Goal: Information Seeking & Learning: Learn about a topic

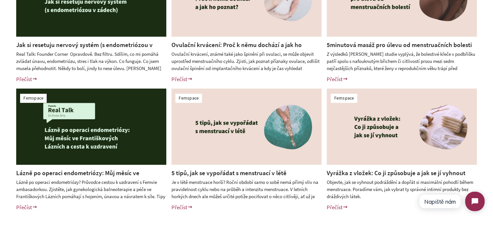
scroll to position [227, 0]
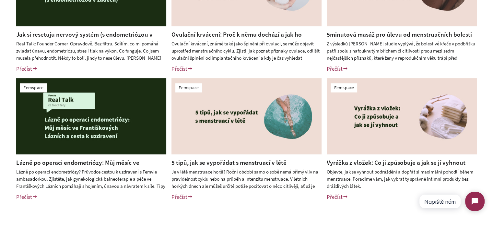
click at [0, 114] on div "Femspace Jak si resetuju nervový systém (s endometriózou v zádech)? Přečíst Ští…" at bounding box center [246, 76] width 493 height 284
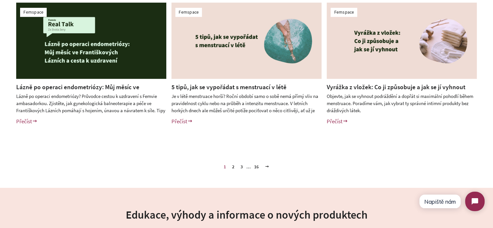
scroll to position [324, 0]
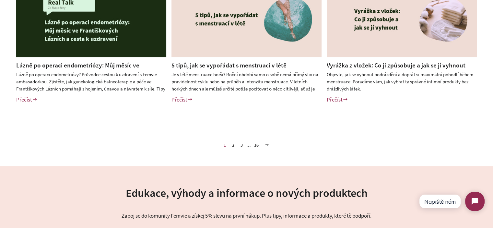
click at [234, 145] on link "2" at bounding box center [233, 145] width 7 height 10
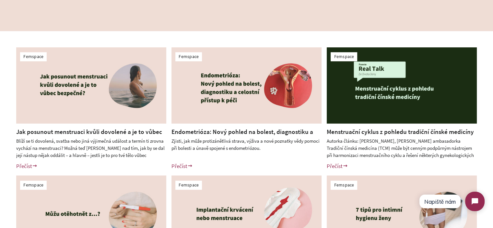
click at [0, 122] on div "Femspace Jak posunout menstruaci kvůli dovolené a je to vůbec bezpečné? Přečíst…" at bounding box center [246, 173] width 493 height 284
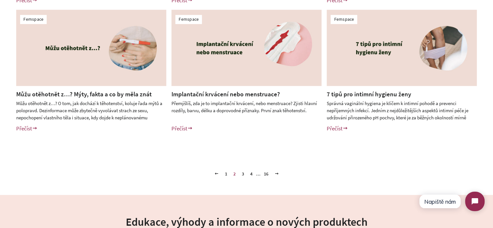
scroll to position [357, 0]
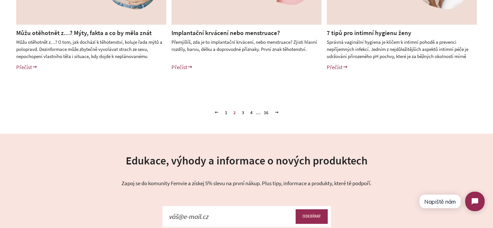
click at [241, 112] on link "3" at bounding box center [242, 113] width 7 height 10
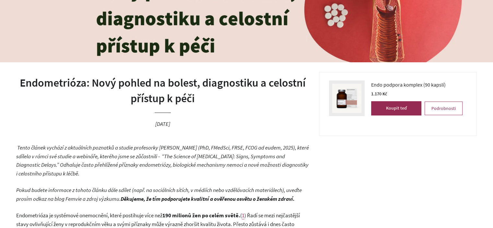
click at [193, 91] on h1 "Endometrióza: Nový pohled na bolest, diagnostiku a celostní přístup k péči" at bounding box center [162, 90] width 293 height 31
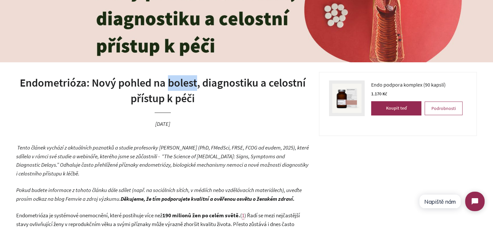
click at [193, 91] on h1 "Endometrióza: Nový pohled na bolest, diagnostiku a celostní přístup k péči" at bounding box center [162, 90] width 293 height 31
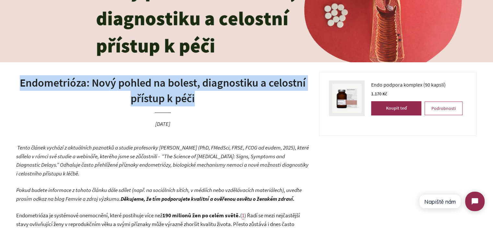
click at [193, 91] on h1 "Endometrióza: Nový pohled na bolest, diagnostiku a celostní přístup k péči" at bounding box center [162, 90] width 293 height 31
click at [204, 97] on h1 "Endometrióza: Nový pohled na bolest, diagnostiku a celostní přístup k péči" at bounding box center [162, 90] width 293 height 31
drag, startPoint x: 210, startPoint y: 99, endPoint x: 22, endPoint y: 84, distance: 188.1
click at [22, 84] on h1 "Endometrióza: Nový pohled na bolest, diagnostiku a celostní přístup k péči" at bounding box center [162, 90] width 293 height 31
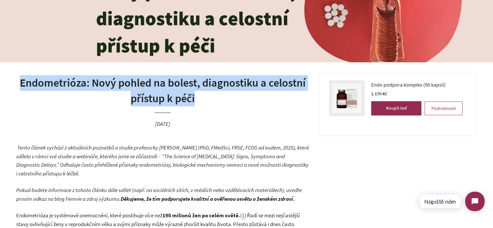
drag, startPoint x: 22, startPoint y: 84, endPoint x: 206, endPoint y: 95, distance: 184.3
click at [206, 95] on h1 "Endometrióza: Nový pohled na bolest, diagnostiku a celostní přístup k péči" at bounding box center [162, 90] width 293 height 31
click at [208, 95] on h1 "Endometrióza: Nový pohled na bolest, diagnostiku a celostní přístup k péči" at bounding box center [162, 90] width 293 height 31
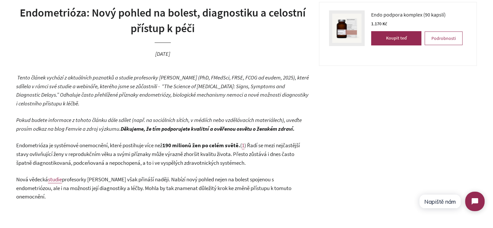
scroll to position [195, 0]
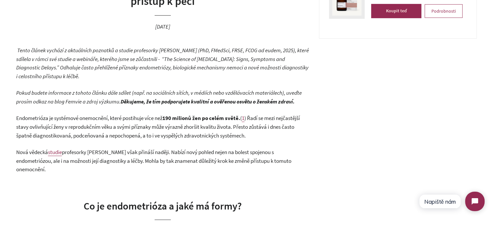
click at [75, 62] on em "Tento článek vychází z aktuálních poznatků a studie profesorky Philippy Saunder…" at bounding box center [162, 63] width 293 height 33
click at [77, 63] on p "Tento článek vychází z aktuálních poznatků a studie profesorky Philippy Saunder…" at bounding box center [162, 63] width 293 height 34
click at [93, 76] on p "Tento článek vychází z aktuálních poznatků a studie profesorky Philippy Saunder…" at bounding box center [162, 63] width 293 height 34
click at [94, 90] on span "Pokud budete informace z tohoto článku dále sdílet (např. na sociálních sítích,…" at bounding box center [159, 97] width 286 height 16
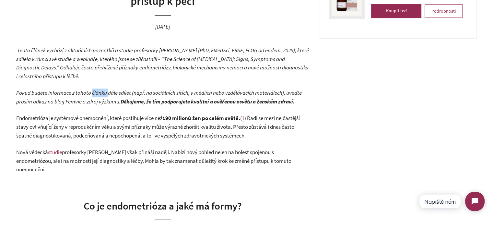
click at [94, 90] on span "Pokud budete informace z tohoto článku dále sdílet (např. na sociálních sítích,…" at bounding box center [159, 97] width 286 height 16
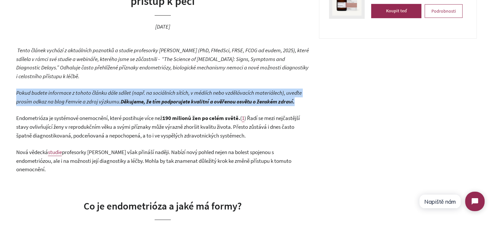
click at [94, 90] on span "Pokud budete informace z tohoto článku dále sdílet (např. na sociálních sítích,…" at bounding box center [159, 97] width 286 height 16
click at [110, 101] on span "Pokud budete informace z tohoto článku dále sdílet (např. na sociálních sítích,…" at bounding box center [159, 97] width 286 height 16
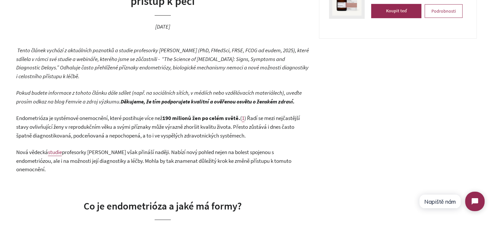
click at [125, 127] on span ") Řadí se mezi nejčastější stavy ovlivňující ženy v reprodukčním věku a svými p…" at bounding box center [158, 127] width 284 height 24
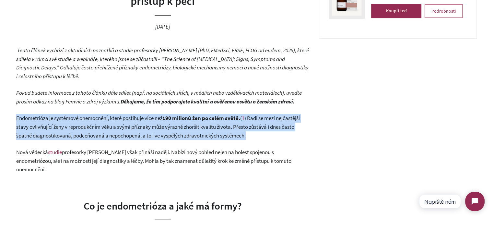
click at [125, 127] on span ") Řadí se mezi nejčastější stavy ovlivňující ženy v reprodukčním věku a svými p…" at bounding box center [158, 127] width 284 height 24
click at [190, 139] on span ") Řadí se mezi nejčastější stavy ovlivňující ženy v reprodukčním věku a svými p…" at bounding box center [158, 127] width 284 height 24
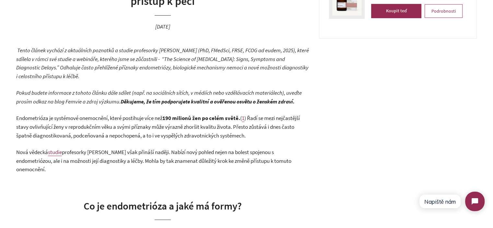
click at [190, 138] on span ") Řadí se mezi nejčastější stavy ovlivňující ženy v reprodukčním věku a svými p…" at bounding box center [158, 127] width 284 height 24
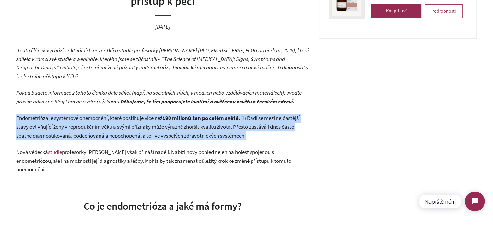
click at [190, 138] on span ") Řadí se mezi nejčastější stavy ovlivňující ženy v reprodukčním věku a svými p…" at bounding box center [158, 127] width 284 height 24
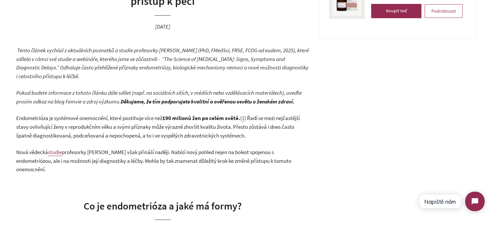
click at [170, 156] on span "Nová vědecká studie profesorky Philippy Saunders však přináší naději. Nabízí no…" at bounding box center [153, 161] width 275 height 24
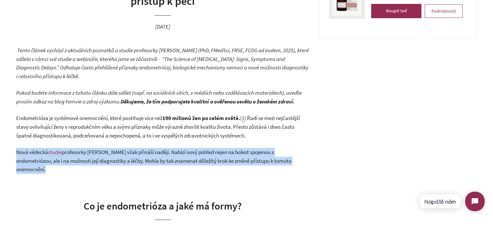
click at [170, 156] on span "Nová vědecká studie profesorky Philippy Saunders však přináší naději. Nabízí no…" at bounding box center [153, 161] width 275 height 24
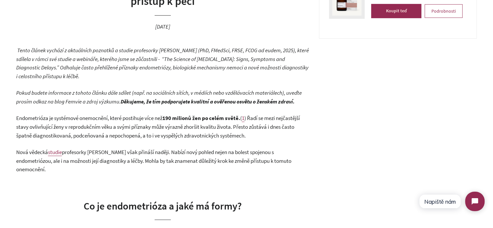
click at [153, 133] on span ") Řadí se mezi nejčastější stavy ovlivňující ženy v reprodukčním věku a svými p…" at bounding box center [158, 127] width 284 height 24
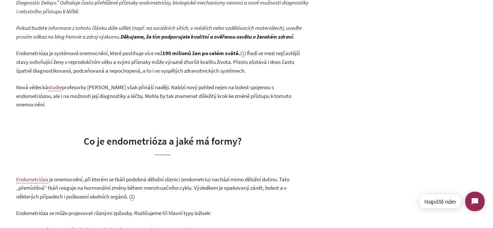
click at [138, 102] on p "Nová vědecká studie profesorky Philippy Saunders však přináší naději. Nabízí no…" at bounding box center [162, 96] width 293 height 26
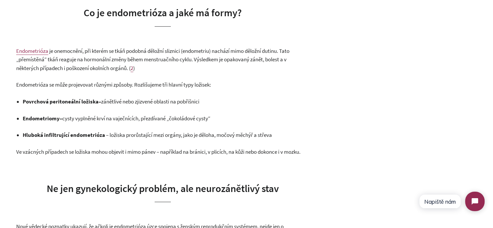
scroll to position [389, 0]
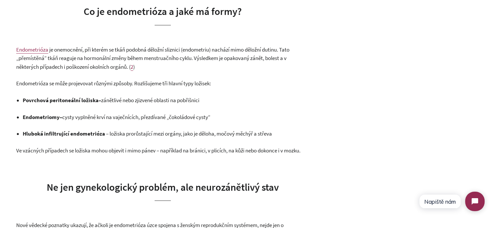
click at [100, 136] on strong "Hluboká infiltrující endometrióza" at bounding box center [64, 133] width 82 height 7
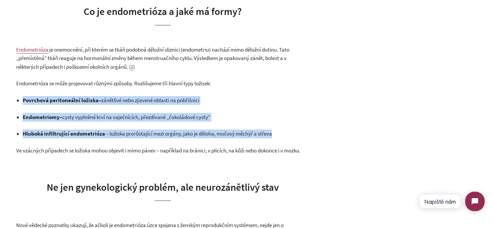
drag, startPoint x: 100, startPoint y: 136, endPoint x: 45, endPoint y: 94, distance: 69.0
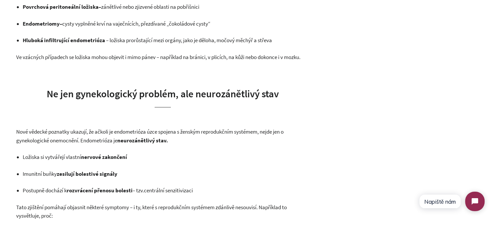
scroll to position [552, 0]
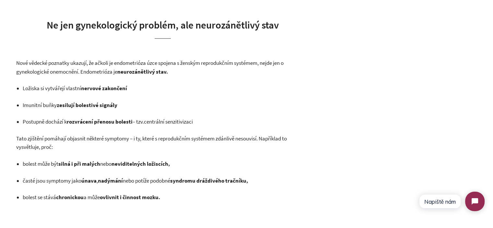
click at [51, 87] on span "Ložiska si vytvářejí vlastní nervové zakončení" at bounding box center [75, 88] width 104 height 7
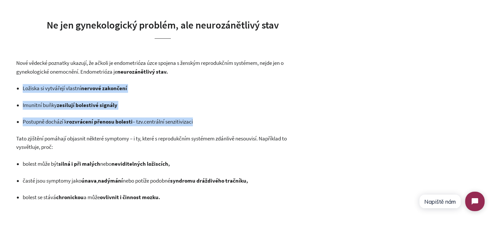
drag, startPoint x: 51, startPoint y: 87, endPoint x: 91, endPoint y: 111, distance: 46.9
click at [91, 111] on ul "Ložiska si vytvářejí vlastní nervové zakončení Imunitní buňky zesilují bolestiv…" at bounding box center [166, 105] width 287 height 42
click at [99, 111] on ul "Ložiska si vytvářejí vlastní nervové zakončení Imunitní buňky zesilují bolestiv…" at bounding box center [166, 105] width 287 height 42
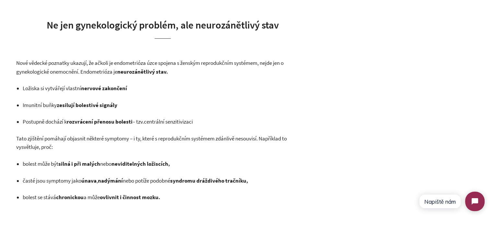
click at [113, 122] on strong "rozvrácení přenosu bolesti" at bounding box center [100, 121] width 66 height 7
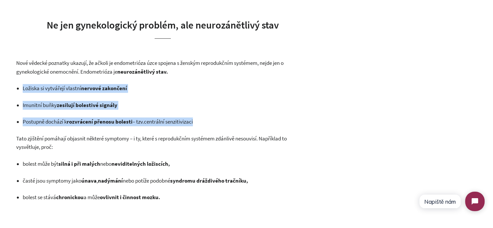
drag, startPoint x: 113, startPoint y: 122, endPoint x: 70, endPoint y: 85, distance: 56.4
click at [70, 85] on ul "Ložiska si vytvářejí vlastní nervové zakončení Imunitní buňky zesilují bolestiv…" at bounding box center [166, 105] width 287 height 42
click at [70, 85] on span "Ložiska si vytvářejí vlastní nervové zakončení" at bounding box center [75, 88] width 104 height 7
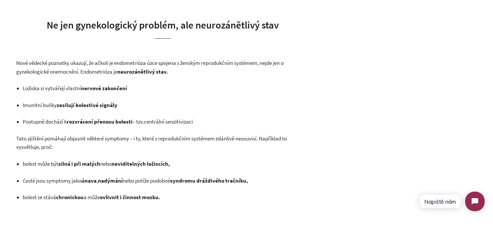
click at [95, 162] on strong "silná i při malých" at bounding box center [79, 163] width 42 height 7
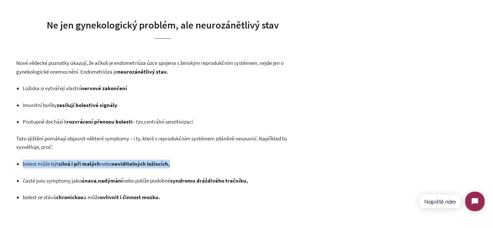
click at [95, 162] on strong "silná i při malých" at bounding box center [79, 163] width 42 height 7
click at [143, 162] on strong "neviditelných ložiscích," at bounding box center [141, 163] width 58 height 7
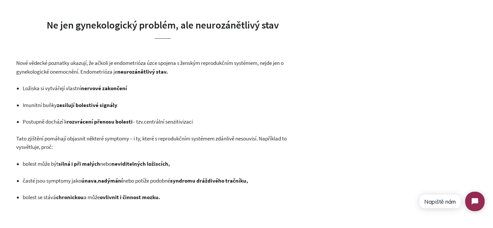
click at [168, 162] on strong "neviditelných ložiscích," at bounding box center [141, 163] width 58 height 7
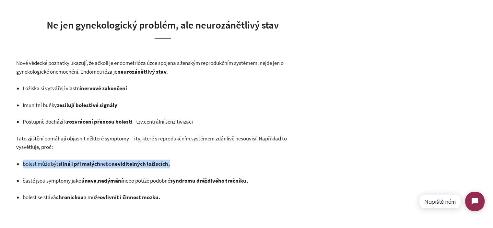
click at [168, 162] on strong "neviditelných ložiscích," at bounding box center [141, 163] width 58 height 7
click at [178, 164] on p "bolest může být silná i při malých nebo neviditelných ložiscích," at bounding box center [166, 164] width 287 height 9
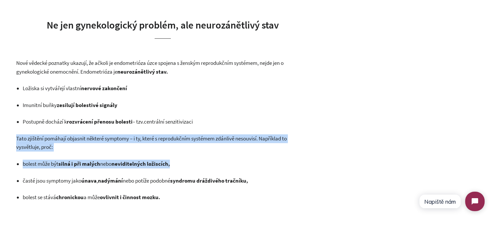
drag, startPoint x: 178, startPoint y: 164, endPoint x: 18, endPoint y: 137, distance: 162.6
click at [18, 137] on span "Tato zjištění pomáhají objasnit některé symptomy – i ty, které s reprodukčním s…" at bounding box center [151, 143] width 271 height 16
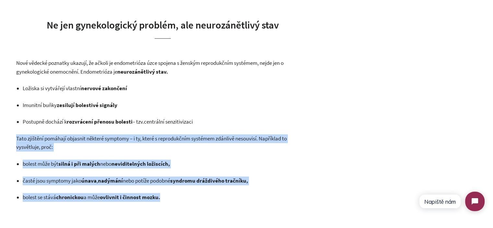
drag, startPoint x: 121, startPoint y: 160, endPoint x: 171, endPoint y: 197, distance: 62.5
click at [171, 197] on p "bolest se stává chronickou a může ovlivnit i činnost mozku." at bounding box center [166, 197] width 287 height 9
drag, startPoint x: 157, startPoint y: 195, endPoint x: 17, endPoint y: 139, distance: 151.1
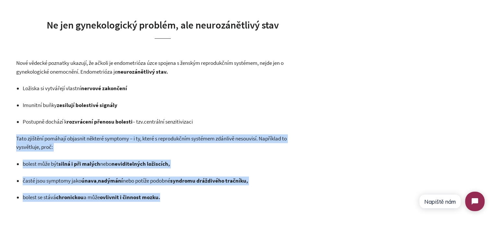
click at [17, 139] on span "Tato zjištění pomáhají objasnit některé symptomy – i ty, které s reprodukčním s…" at bounding box center [151, 143] width 271 height 16
drag, startPoint x: 17, startPoint y: 139, endPoint x: 168, endPoint y: 200, distance: 163.6
click at [169, 200] on p "bolest se stává chronickou a může ovlivnit i činnost mozku." at bounding box center [166, 197] width 287 height 9
drag, startPoint x: 132, startPoint y: 186, endPoint x: 17, endPoint y: 138, distance: 125.2
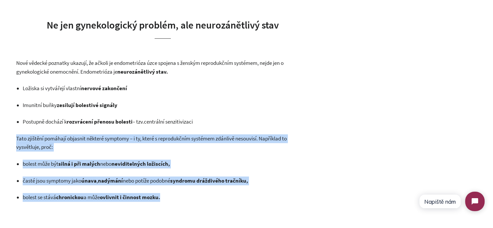
click at [17, 138] on span "Tato zjištění pomáhají objasnit některé symptomy – i ty, které s reprodukčním s…" at bounding box center [151, 143] width 271 height 16
drag, startPoint x: 17, startPoint y: 138, endPoint x: 194, endPoint y: 196, distance: 186.5
click at [194, 196] on p "bolest se stává chronickou a může ovlivnit i činnost mozku." at bounding box center [166, 197] width 287 height 9
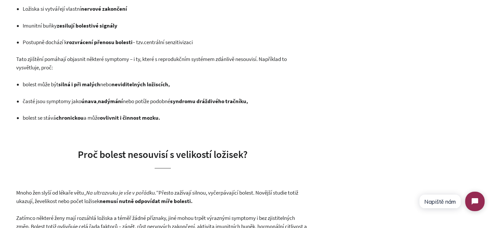
scroll to position [681, 0]
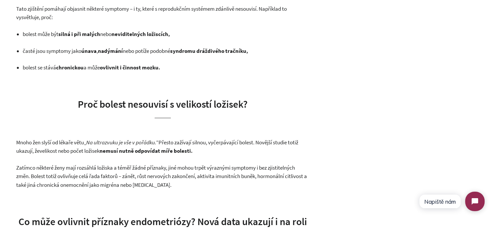
click at [91, 101] on span "Proč bolest nesouvisí s velikostí ložisek?" at bounding box center [163, 104] width 170 height 13
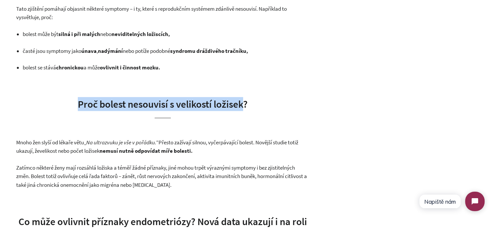
drag, startPoint x: 91, startPoint y: 101, endPoint x: 238, endPoint y: 102, distance: 146.7
click at [238, 102] on span "Proč bolest nesouvisí s velikostí ložisek?" at bounding box center [163, 104] width 170 height 13
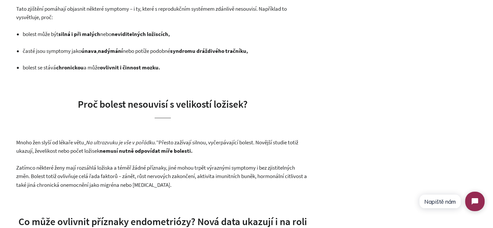
click at [243, 102] on span "Proč bolest nesouvisí s velikostí ložisek?" at bounding box center [163, 104] width 170 height 13
click at [250, 102] on h2 "Proč bolest nesouvisí s velikostí ložisek?" at bounding box center [162, 107] width 293 height 21
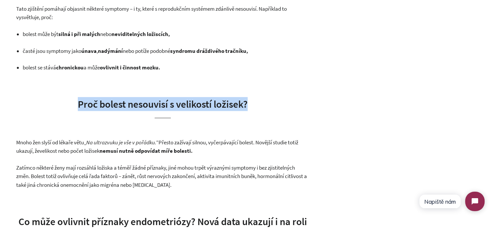
click at [250, 102] on h2 "Proč bolest nesouvisí s velikostí ložisek?" at bounding box center [162, 107] width 293 height 21
click at [244, 104] on span "Proč bolest nesouvisí s velikostí ložisek?" at bounding box center [163, 104] width 170 height 13
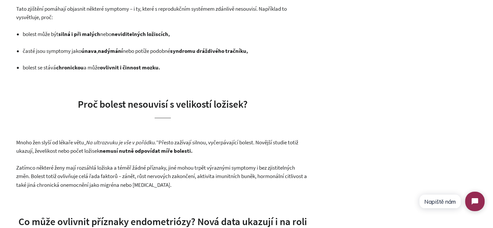
click at [251, 109] on h2 "Proč bolest nesouvisí s velikostí ložisek?" at bounding box center [162, 107] width 293 height 21
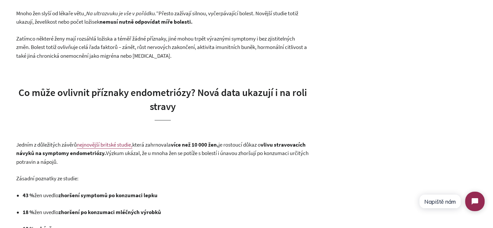
scroll to position [811, 0]
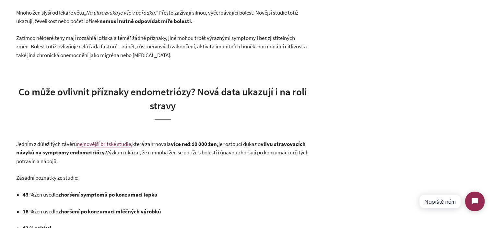
click at [180, 103] on h2 "Co může ovlivnit příznaky endometriózy? Nová data ukazují i na roli stravy" at bounding box center [162, 102] width 293 height 35
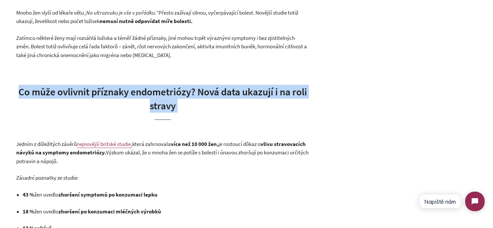
click at [180, 103] on h2 "Co může ovlivnit příznaky endometriózy? Nová data ukazují i na roli stravy" at bounding box center [162, 102] width 293 height 35
click at [188, 105] on h2 "Co může ovlivnit příznaky endometriózy? Nová data ukazují i na roli stravy" at bounding box center [162, 102] width 293 height 35
drag, startPoint x: 188, startPoint y: 105, endPoint x: 61, endPoint y: 90, distance: 127.7
click at [61, 90] on h2 "Co může ovlivnit příznaky endometriózy? Nová data ukazují i na roli stravy" at bounding box center [162, 102] width 293 height 35
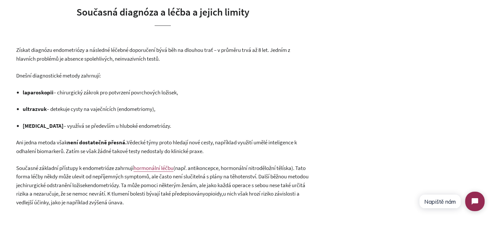
scroll to position [1168, 0]
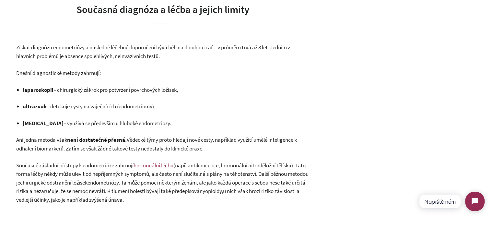
click at [41, 90] on strong "laparoskopii" at bounding box center [38, 89] width 31 height 7
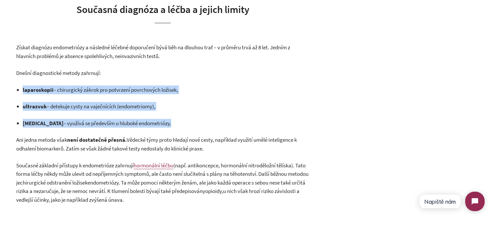
drag, startPoint x: 41, startPoint y: 90, endPoint x: 147, endPoint y: 118, distance: 109.7
click at [131, 118] on ul "laparoskopii – chirurgický zákrok pro potvrzení povrchových ložisek, ultrazvuk …" at bounding box center [166, 106] width 287 height 42
click at [147, 119] on p "MRI – využívá se především u hluboké endometriózy." at bounding box center [166, 123] width 287 height 9
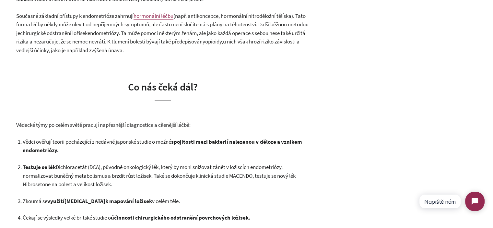
scroll to position [1395, 0]
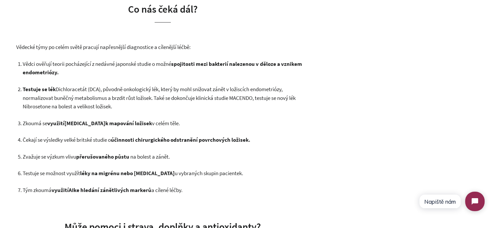
click at [36, 96] on span "Dichloracetát (DCA), původně onkologický lék, který by mohl snižovat zánět v lo…" at bounding box center [159, 98] width 273 height 24
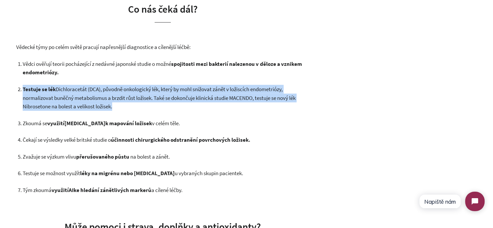
click at [36, 96] on span "Dichloracetát (DCA), původně onkologický lék, který by mohl snižovat zánět v lo…" at bounding box center [159, 98] width 273 height 24
click at [31, 73] on strong "spojitosti mezi bakterií nalezenou v děloze a vznikem endometriózy." at bounding box center [163, 68] width 280 height 16
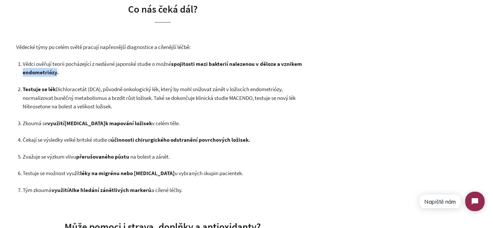
click at [32, 73] on strong "spojitosti mezi bakterií nalezenou v děloze a vznikem endometriózy." at bounding box center [163, 68] width 280 height 16
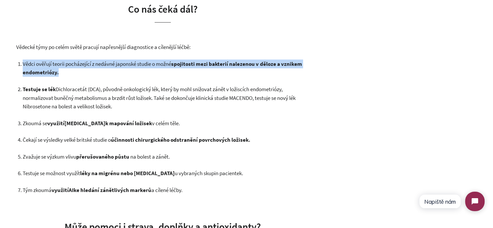
click at [32, 73] on strong "spojitosti mezi bakterií nalezenou v děloze a vznikem endometriózy." at bounding box center [163, 68] width 280 height 16
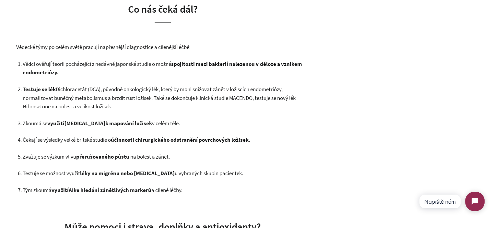
click at [90, 94] on span "Dichloracetát (DCA), původně onkologický lék, který by mohl snižovat zánět v lo…" at bounding box center [159, 98] width 273 height 24
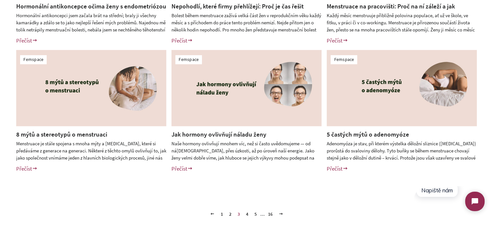
scroll to position [260, 0]
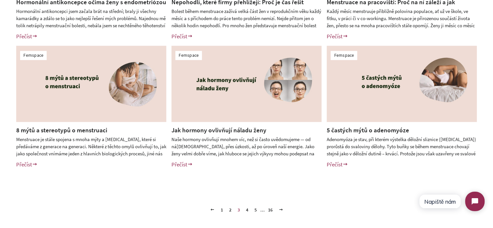
click at [0, 135] on div "Femspace Hormonální antikoncepce očima ženy s endometriózou Hormonální antikonc…" at bounding box center [246, 43] width 493 height 284
click at [248, 210] on link "4" at bounding box center [247, 210] width 7 height 10
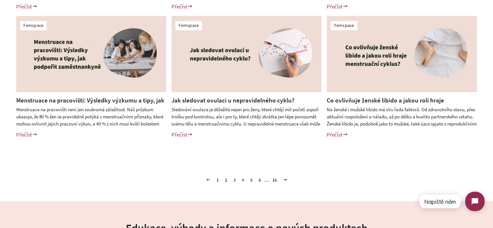
scroll to position [292, 0]
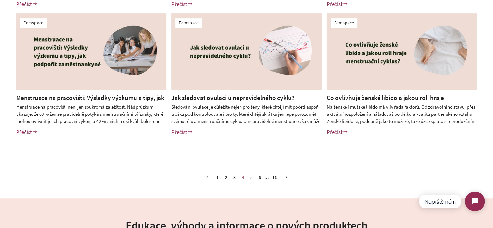
click at [249, 176] on link "5" at bounding box center [251, 178] width 7 height 10
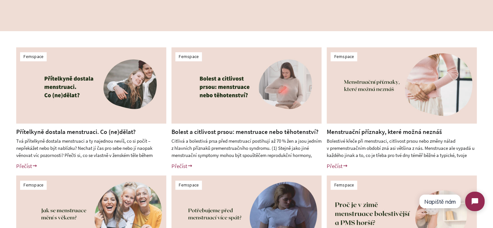
click at [70, 128] on link "Přítelkyně dostala menstruaci. Co (ne)dělat?" at bounding box center [76, 132] width 120 height 8
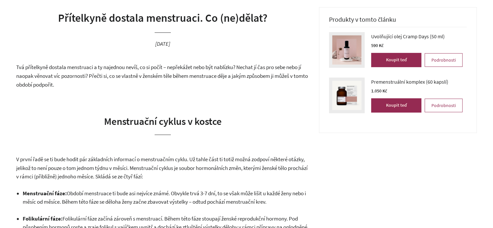
scroll to position [183, 0]
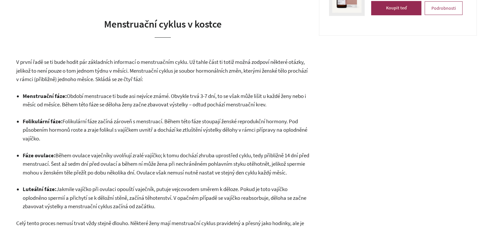
click at [63, 106] on span "Období menstruace ti bude asi nejvíce známé. Obvykle trvá 3-7 dní, to se však m…" at bounding box center [165, 100] width 284 height 16
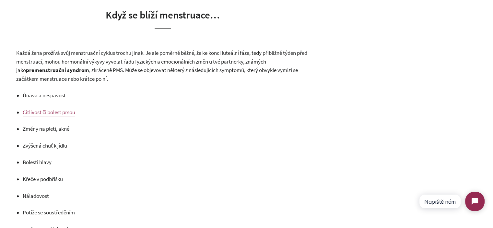
scroll to position [519, 0]
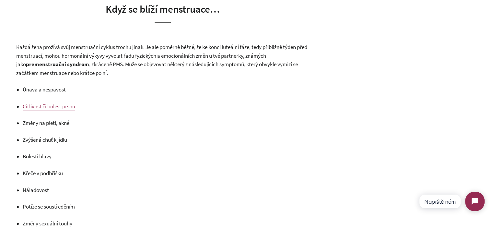
click at [69, 68] on strong "premenstruační syndrom" at bounding box center [57, 64] width 63 height 7
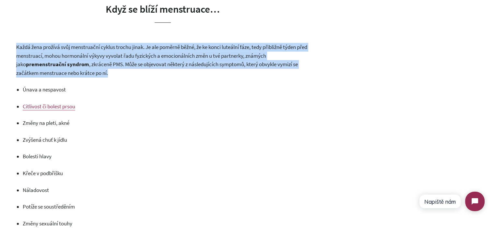
click at [69, 68] on strong "premenstruační syndrom" at bounding box center [57, 64] width 63 height 7
click at [130, 77] on p "Každá žena prožívá svůj menstruační cyklus trochu jinak. Je ale poměrně běžné, …" at bounding box center [162, 60] width 293 height 34
drag, startPoint x: 130, startPoint y: 82, endPoint x: 9, endPoint y: 57, distance: 123.6
click at [30, 57] on span "Každá žena prožívá svůj menstruační cyklus trochu jinak. Je ale poměrně běžné, …" at bounding box center [161, 55] width 291 height 24
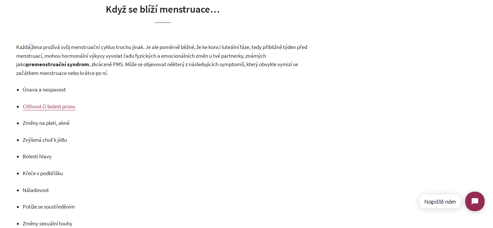
click at [30, 57] on span "Každá žena prožívá svůj menstruační cyklus trochu jinak. Je ale poměrně běžné, …" at bounding box center [161, 55] width 291 height 24
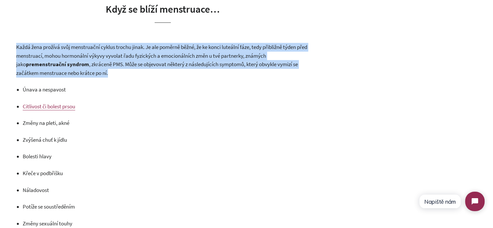
click at [30, 57] on span "Každá žena prožívá svůj menstruační cyklus trochu jinak. Je ale poměrně běžné, …" at bounding box center [161, 55] width 291 height 24
click at [119, 76] on span ", zkráceně PMS. Může se objevovat některý z následujících symptomů, který obvyk…" at bounding box center [157, 69] width 282 height 16
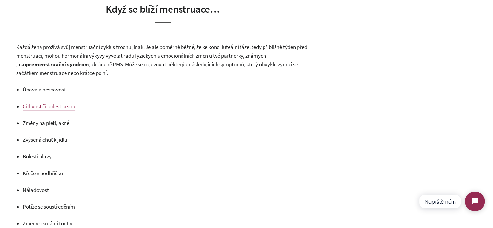
click at [122, 77] on p "Každá žena prožívá svůj menstruační cyklus trochu jinak. Je ale poměrně běžné, …" at bounding box center [162, 60] width 293 height 34
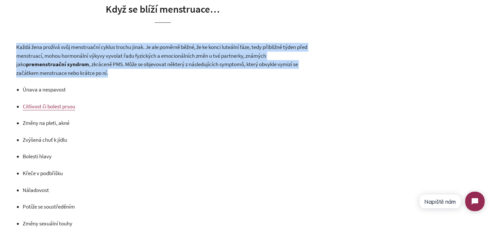
click at [122, 77] on p "Každá žena prožívá svůj menstruační cyklus trochu jinak. Je ale poměrně běžné, …" at bounding box center [162, 60] width 293 height 34
click at [125, 77] on p "Každá žena prožívá svůj menstruační cyklus trochu jinak. Je ale poměrně běžné, …" at bounding box center [162, 60] width 293 height 34
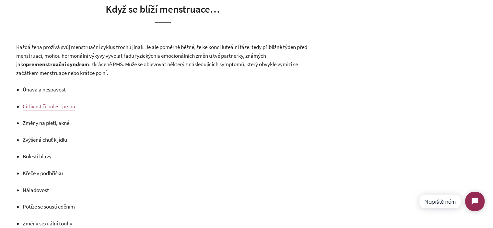
click at [94, 73] on span ", zkráceně PMS. Může se objevovat některý z následujících symptomů, který obvyk…" at bounding box center [157, 69] width 282 height 16
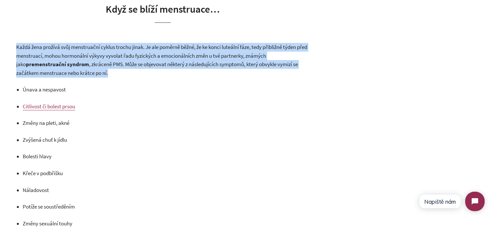
click at [94, 73] on span ", zkráceně PMS. Může se objevovat některý z následujících symptomů, který obvyk…" at bounding box center [157, 69] width 282 height 16
click at [118, 77] on p "Každá žena prožívá svůj menstruační cyklus trochu jinak. Je ale poměrně běžné, …" at bounding box center [162, 60] width 293 height 34
drag, startPoint x: 118, startPoint y: 83, endPoint x: 13, endPoint y: 57, distance: 108.2
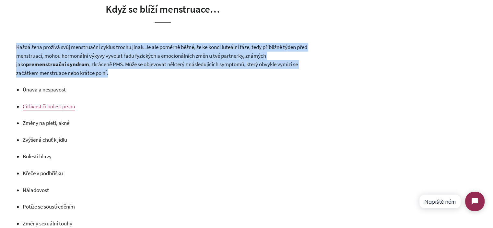
click at [92, 73] on span ", zkráceně PMS. Může se objevovat některý z následujících symptomů, který obvyk…" at bounding box center [157, 69] width 282 height 16
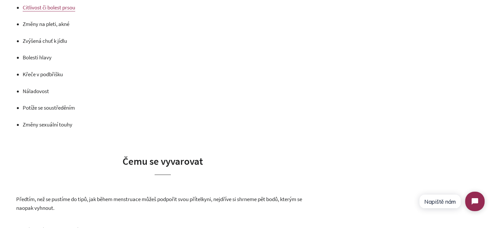
scroll to position [746, 0]
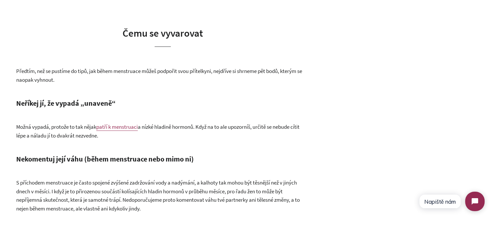
click at [83, 79] on span "Předtím, než se pustíme do tipů, jak během menstruace můžeš podpořit svou příte…" at bounding box center [159, 75] width 286 height 16
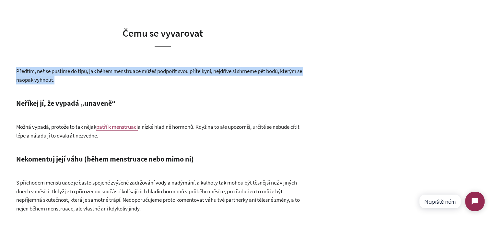
click at [83, 79] on span "Předtím, než se pustíme do tipů, jak během menstruace můžeš podpořit svou příte…" at bounding box center [159, 75] width 286 height 16
click at [89, 84] on p "Předtím, než se pustíme do tipů, jak během menstruace můžeš podpořit svou příte…" at bounding box center [162, 75] width 293 height 17
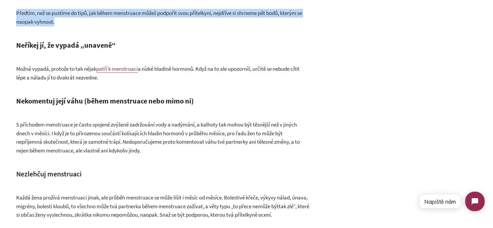
scroll to position [811, 0]
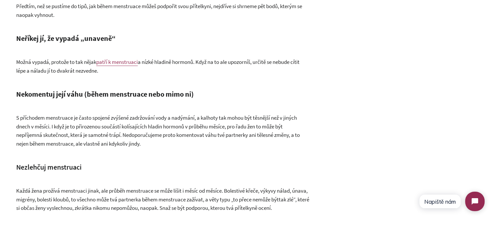
click at [80, 74] on span "a nízké hladině hormonů. Když na to ale upozorníš, určitě se nebude cítit lépe …" at bounding box center [158, 66] width 284 height 16
click at [48, 40] on div "Tvá přítelkyně dostala menstruaci a ty najednou nevíš, co si počít – nepřekážet…" at bounding box center [162, 153] width 293 height 1479
click at [40, 43] on strong "Neříkej jí, že vypadá „unaveně“" at bounding box center [66, 38] width 100 height 9
drag, startPoint x: 40, startPoint y: 47, endPoint x: 116, endPoint y: 47, distance: 76.2
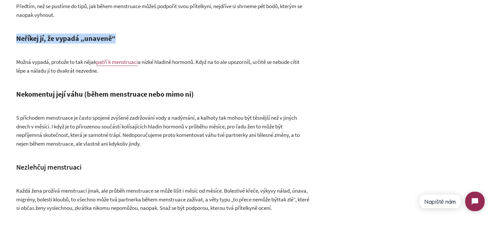
click at [40, 43] on strong "Neříkej jí, že vypadá „unaveně“" at bounding box center [66, 38] width 100 height 9
click at [120, 43] on h4 "Neříkej jí, že vypadá „unaveně“" at bounding box center [162, 38] width 293 height 10
drag, startPoint x: 120, startPoint y: 48, endPoint x: 41, endPoint y: 48, distance: 78.8
click at [42, 43] on h4 "Neříkej jí, že vypadá „unaveně“" at bounding box center [162, 38] width 293 height 10
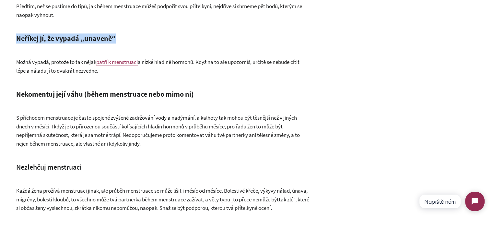
click at [41, 43] on strong "Neříkej jí, že vypadá „unaveně“" at bounding box center [66, 38] width 100 height 9
click at [46, 66] on span "Možná vypadá, protože to tak nějak" at bounding box center [56, 61] width 80 height 7
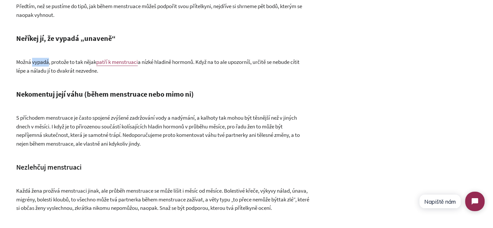
click at [46, 66] on span "Možná vypadá, protože to tak nějak" at bounding box center [56, 61] width 80 height 7
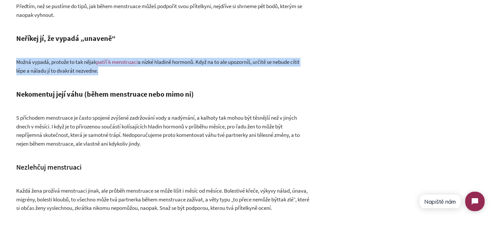
click at [46, 66] on span "Možná vypadá, protože to tak nějak" at bounding box center [56, 61] width 80 height 7
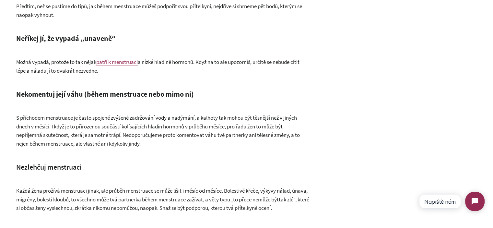
click at [137, 92] on div "Tvá přítelkyně dostala menstruaci a ty najednou nevíš, co si počít – nepřekážet…" at bounding box center [162, 153] width 293 height 1479
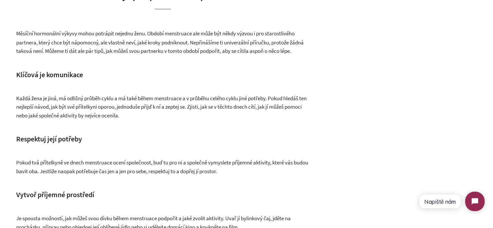
scroll to position [1200, 0]
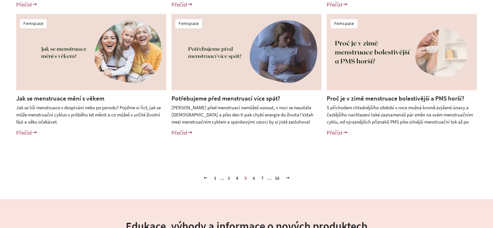
scroll to position [292, 0]
click at [215, 177] on link "1" at bounding box center [215, 178] width 7 height 10
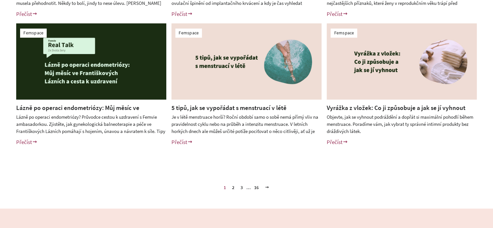
scroll to position [292, 0]
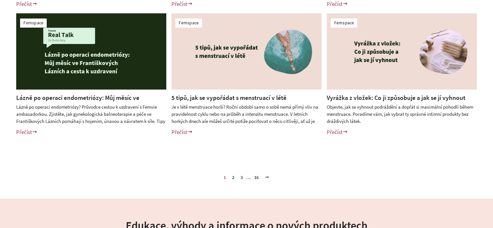
click at [233, 178] on link "2" at bounding box center [233, 178] width 7 height 10
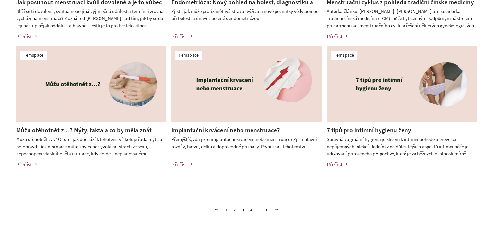
scroll to position [324, 0]
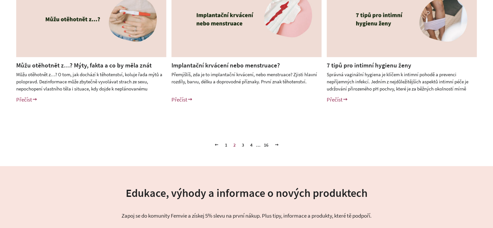
click at [243, 146] on link "3" at bounding box center [242, 145] width 7 height 10
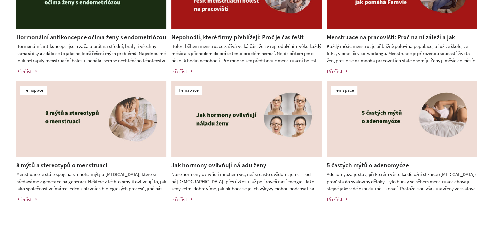
scroll to position [260, 0]
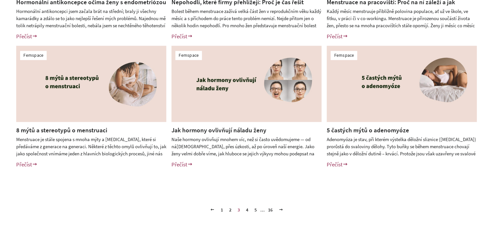
click at [0, 138] on div "Femspace Hormonální antikoncepce očima ženy s endometriózou Hormonální antikonc…" at bounding box center [246, 43] width 493 height 284
click at [217, 130] on link "Jak hormony ovlivňují náladu ženy" at bounding box center [219, 130] width 95 height 8
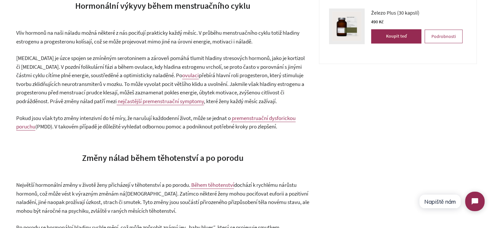
scroll to position [628, 0]
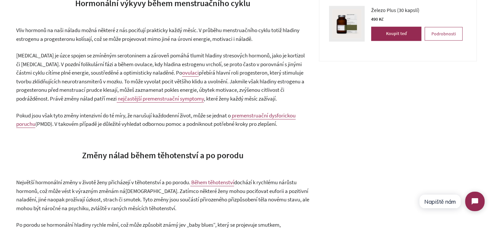
click at [78, 42] on span "Vliv hormonů na naši náladu možná některé z nás pociťují prakticky každý měsíc.…" at bounding box center [158, 35] width 284 height 16
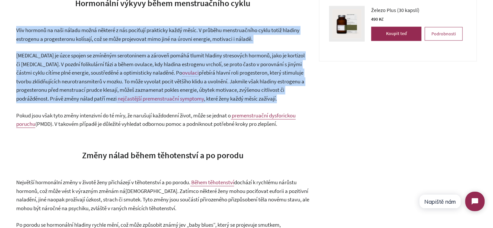
drag, startPoint x: 78, startPoint y: 42, endPoint x: 82, endPoint y: 66, distance: 24.3
click at [82, 66] on span "[MEDICAL_DATA] je úzce spojen se zmíněným serotoninem a zároveň pomáhá tlumit h…" at bounding box center [160, 64] width 289 height 24
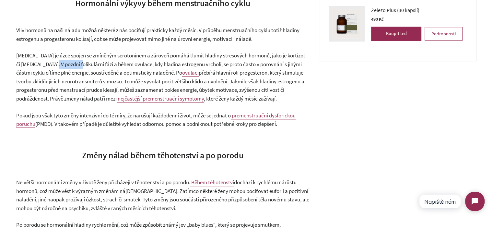
click at [82, 66] on span "[MEDICAL_DATA] je úzce spojen se zmíněným serotoninem a zároveň pomáhá tlumit h…" at bounding box center [160, 64] width 289 height 24
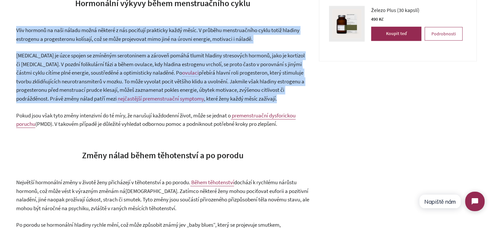
drag, startPoint x: 82, startPoint y: 66, endPoint x: 84, endPoint y: 40, distance: 26.0
click at [84, 40] on span "Vliv hormonů na naši náladu možná některé z nás pociťují prakticky každý měsíc.…" at bounding box center [158, 35] width 284 height 16
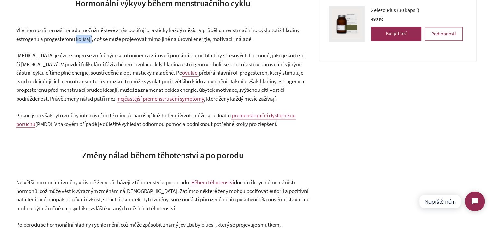
click at [84, 40] on span "Vliv hormonů na naši náladu možná některé z nás pociťují prakticky každý měsíc.…" at bounding box center [158, 35] width 284 height 16
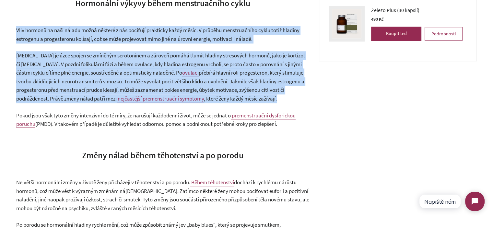
drag, startPoint x: 84, startPoint y: 40, endPoint x: 88, endPoint y: 68, distance: 28.2
click at [88, 68] on p "Estrogen je úzce spojen se zmíněným serotoninem a zároveň pomáhá tlumit hladiny…" at bounding box center [162, 77] width 293 height 52
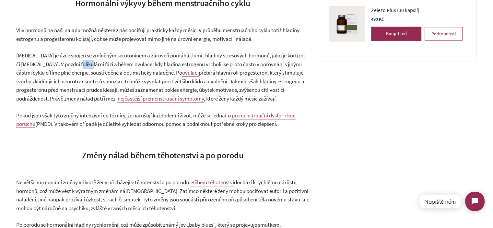
click at [88, 68] on p "Estrogen je úzce spojen se zmíněným serotoninem a zároveň pomáhá tlumit hladiny…" at bounding box center [162, 77] width 293 height 52
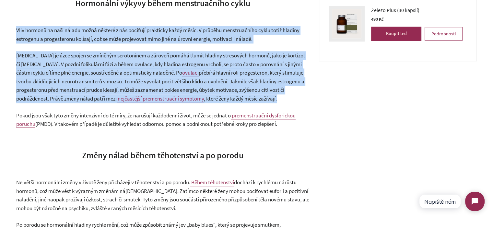
drag, startPoint x: 88, startPoint y: 68, endPoint x: 91, endPoint y: 35, distance: 32.6
click at [91, 35] on span "Vliv hormonů na naši náladu možná některé z nás pociťují prakticky každý měsíc.…" at bounding box center [158, 35] width 284 height 16
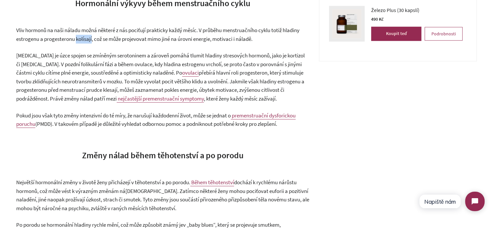
click at [91, 35] on span "Vliv hormonů na naši náladu možná některé z nás pociťují prakticky každý měsíc.…" at bounding box center [158, 35] width 284 height 16
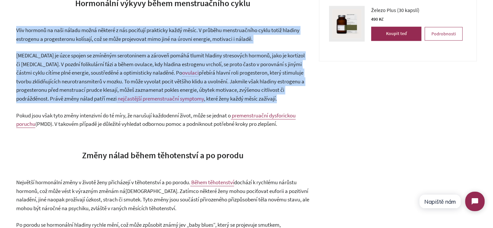
drag, startPoint x: 91, startPoint y: 35, endPoint x: 91, endPoint y: 58, distance: 22.4
click at [91, 58] on span "Estrogen je úzce spojen se zmíněným serotoninem a zároveň pomáhá tlumit hladiny…" at bounding box center [160, 64] width 289 height 24
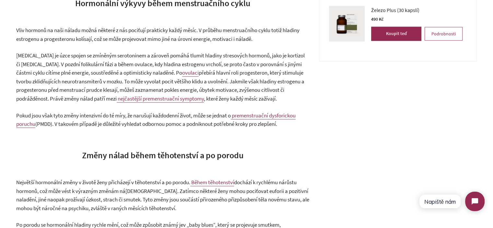
click at [92, 30] on span "Vliv hormonů na naši náladu možná některé z nás pociťují prakticky každý měsíc.…" at bounding box center [158, 35] width 284 height 16
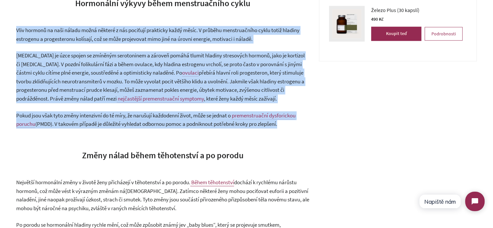
drag, startPoint x: 92, startPoint y: 30, endPoint x: 101, endPoint y: 91, distance: 62.5
click at [100, 91] on span "přebírá hlavní roli progesteron, který stimuluje tvorbu zklidňujících neurotran…" at bounding box center [160, 85] width 288 height 33
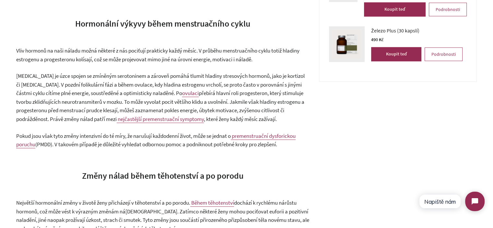
scroll to position [595, 0]
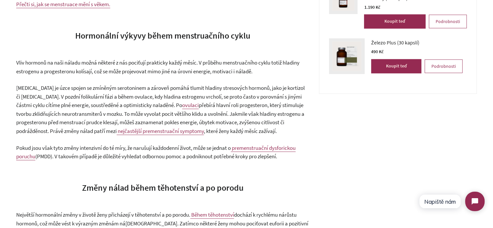
click at [80, 37] on span "Hormonální výkyvy během menstruačního cyklu" at bounding box center [162, 35] width 175 height 11
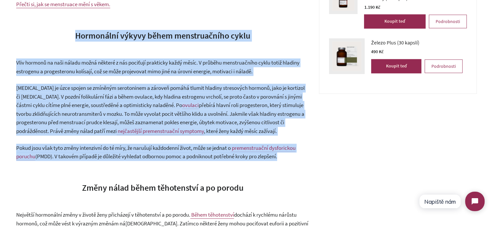
drag, startPoint x: 80, startPoint y: 37, endPoint x: 293, endPoint y: 156, distance: 243.0
click at [293, 156] on p "Pokud jsou však tyto změny intenzivní do té míry, že narušují každodenní život,…" at bounding box center [162, 152] width 293 height 17
drag, startPoint x: 293, startPoint y: 156, endPoint x: 82, endPoint y: 37, distance: 242.6
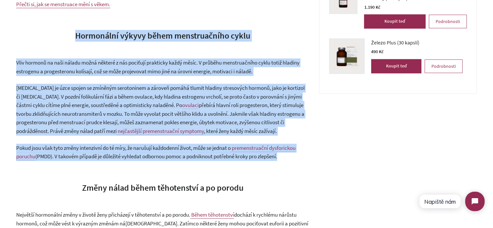
click at [82, 37] on span "Hormonální výkyvy během menstruačního cyklu" at bounding box center [162, 35] width 175 height 11
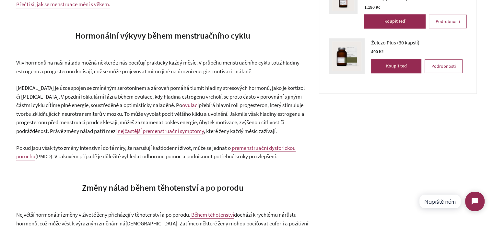
click at [78, 35] on span "Hormonální výkyvy během menstruačního cyklu" at bounding box center [162, 35] width 175 height 11
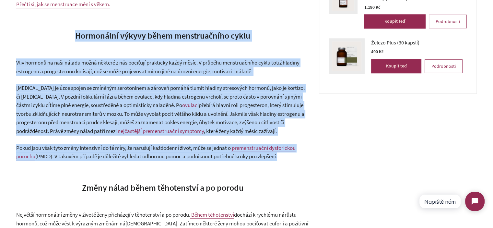
drag, startPoint x: 78, startPoint y: 35, endPoint x: 293, endPoint y: 156, distance: 246.7
click at [293, 156] on p "Pokud jsou však tyto změny intenzivní do té míry, že narušují každodenní život,…" at bounding box center [162, 152] width 293 height 17
drag, startPoint x: 293, startPoint y: 156, endPoint x: 84, endPoint y: 32, distance: 242.8
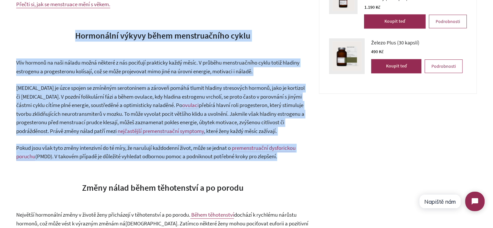
click at [84, 32] on span "Hormonální výkyvy během menstruačního cyklu" at bounding box center [162, 35] width 175 height 11
drag, startPoint x: 79, startPoint y: 33, endPoint x: 292, endPoint y: 156, distance: 245.5
click at [292, 156] on p "Pokud jsou však tyto změny intenzivní do té míry, že narušují každodenní život,…" at bounding box center [162, 152] width 293 height 17
drag, startPoint x: 292, startPoint y: 157, endPoint x: 78, endPoint y: 34, distance: 246.9
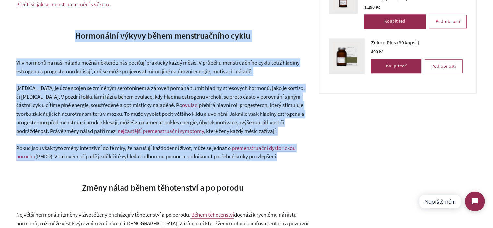
click at [77, 34] on span "Hormonální výkyvy během menstruačního cyklu" at bounding box center [162, 35] width 175 height 11
drag, startPoint x: 75, startPoint y: 34, endPoint x: 292, endPoint y: 154, distance: 248.4
click at [292, 154] on p "Pokud jsou však tyto změny intenzivní do té míry, že narušují každodenní život,…" at bounding box center [162, 152] width 293 height 17
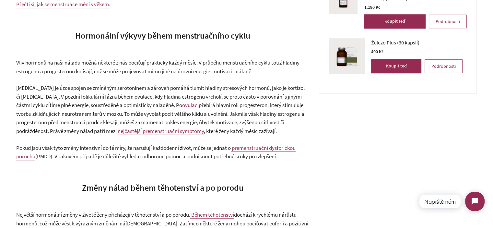
click at [137, 109] on p "Estrogen je úzce spojen se zmíněným serotoninem a zároveň pomáhá tlumit hladiny…" at bounding box center [162, 110] width 293 height 52
click at [136, 109] on p "Estrogen je úzce spojen se zmíněným serotoninem a zároveň pomáhá tlumit hladiny…" at bounding box center [162, 110] width 293 height 52
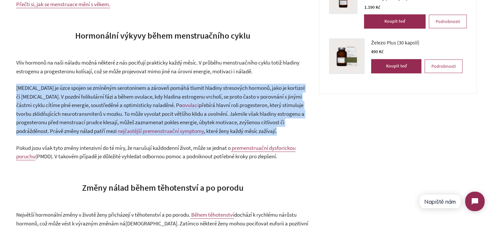
click at [136, 109] on p "Estrogen je úzce spojen se zmíněným serotoninem a zároveň pomáhá tlumit hladiny…" at bounding box center [162, 110] width 293 height 52
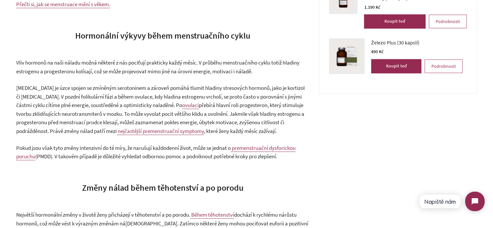
click at [105, 70] on span "Vliv hormonů na naši náladu možná některé z nás pociťují prakticky každý měsíc.…" at bounding box center [158, 67] width 284 height 16
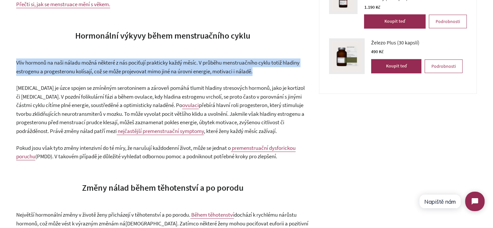
click at [105, 70] on span "Vliv hormonů na naši náladu možná některé z nás pociťují prakticky každý měsíc.…" at bounding box center [158, 67] width 284 height 16
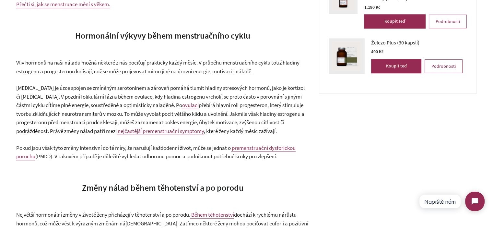
click at [104, 91] on span "Estrogen je úzce spojen se zmíněným serotoninem a zároveň pomáhá tlumit hladiny…" at bounding box center [160, 96] width 289 height 24
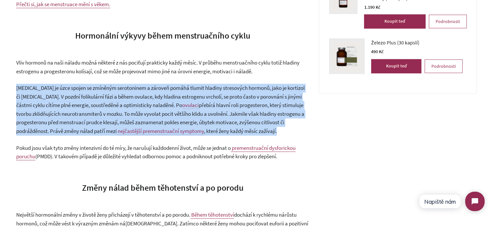
click at [104, 91] on span "Estrogen je úzce spojen se zmíněným serotoninem a zároveň pomáhá tlumit hladiny…" at bounding box center [160, 96] width 289 height 24
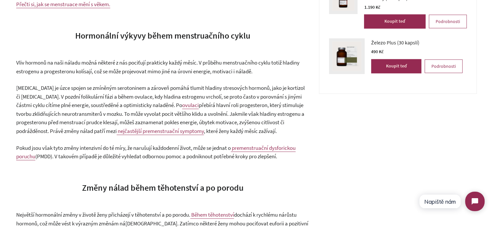
click at [109, 66] on span "Vliv hormonů na naši náladu možná některé z nás pociťují prakticky každý měsíc.…" at bounding box center [158, 67] width 284 height 16
click at [84, 34] on span "Hormonální výkyvy během menstruačního cyklu" at bounding box center [162, 35] width 175 height 11
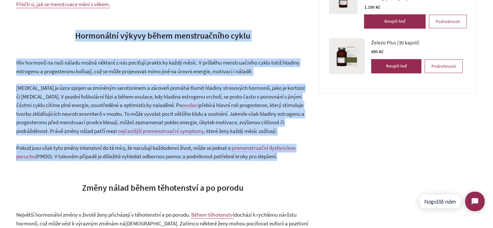
drag, startPoint x: 84, startPoint y: 34, endPoint x: 283, endPoint y: 158, distance: 234.6
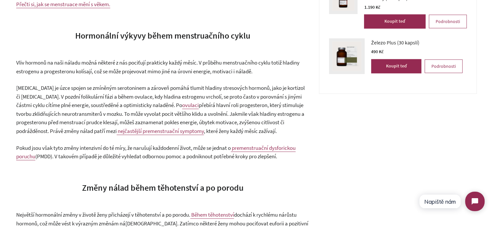
click at [286, 158] on p "Pokud jsou však tyto změny intenzivní do té míry, že narušují každodenní život,…" at bounding box center [162, 152] width 293 height 17
drag, startPoint x: 287, startPoint y: 158, endPoint x: 67, endPoint y: 37, distance: 251.1
click at [73, 33] on h3 "Hormonální výkyvy během menstruačního cyklu" at bounding box center [162, 36] width 293 height 12
click at [128, 103] on span "Estrogen je úzce spojen se zmíněným serotoninem a zároveň pomáhá tlumit hladiny…" at bounding box center [160, 96] width 289 height 24
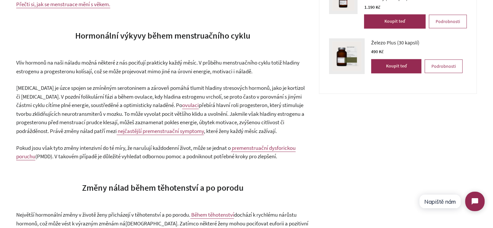
click at [77, 84] on span "Estrogen je úzce spojen se zmíněným serotoninem a zároveň pomáhá tlumit hladiny…" at bounding box center [160, 96] width 289 height 24
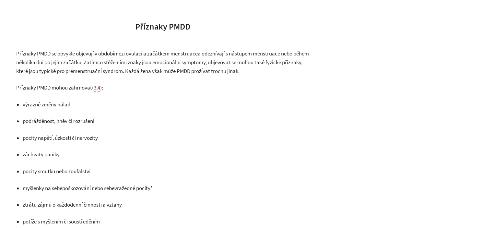
scroll to position [422, 0]
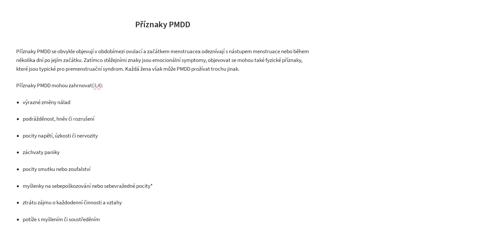
click at [69, 60] on span "a odeznívají s nástupem menstruace nebo během několika dní po jejím začátku. Za…" at bounding box center [162, 60] width 293 height 24
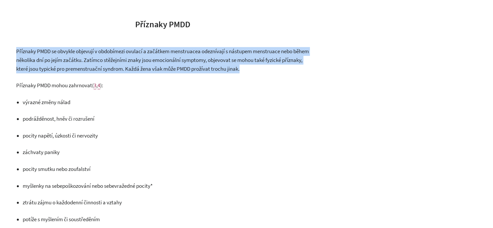
click at [69, 60] on span "a odeznívají s nástupem menstruace nebo během několika dní po jejím začátku. Za…" at bounding box center [162, 60] width 293 height 24
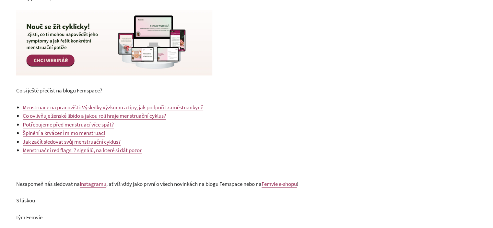
scroll to position [0, 0]
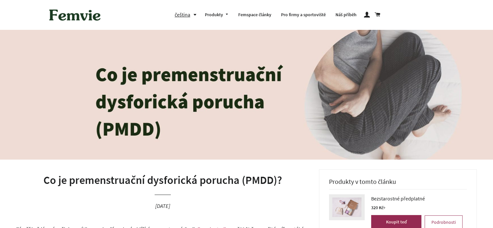
click at [119, 182] on h1 "Co je premenstruační dysforická porucha (PMDD)?" at bounding box center [162, 181] width 293 height 16
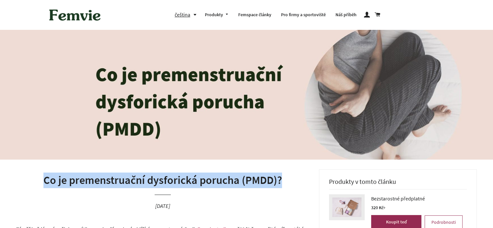
click at [119, 182] on h1 "Co je premenstruační dysforická porucha (PMDD)?" at bounding box center [162, 181] width 293 height 16
click at [60, 182] on h1 "Co je premenstruační dysforická porucha (PMDD)?" at bounding box center [162, 181] width 293 height 16
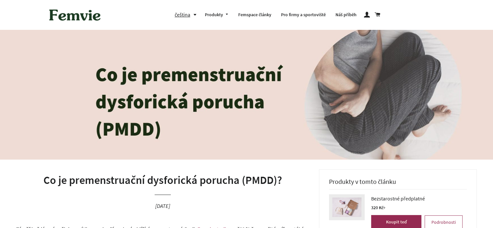
click at [51, 182] on h1 "Co je premenstruační dysforická porucha (PMDD)?" at bounding box center [162, 181] width 293 height 16
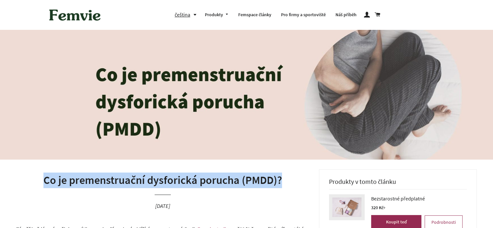
click at [51, 182] on h1 "Co je premenstruační dysforická porucha (PMDD)?" at bounding box center [162, 181] width 293 height 16
click at [275, 183] on h1 "Co je premenstruační dysforická porucha (PMDD)?" at bounding box center [162, 181] width 293 height 16
drag, startPoint x: 282, startPoint y: 181, endPoint x: 47, endPoint y: 183, distance: 234.6
click at [47, 183] on h1 "Co je premenstruační dysforická porucha (PMDD)?" at bounding box center [162, 181] width 293 height 16
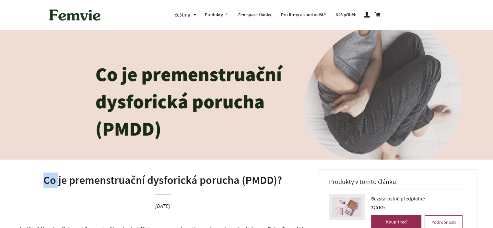
click at [47, 183] on h1 "Co je premenstruační dysforická porucha (PMDD)?" at bounding box center [162, 181] width 293 height 16
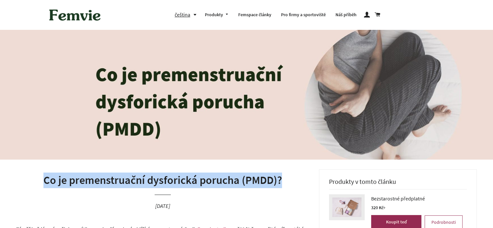
click at [47, 183] on h1 "Co je premenstruační dysforická porucha (PMDD)?" at bounding box center [162, 181] width 293 height 16
click at [197, 183] on h1 "Co je premenstruační dysforická porucha (PMDD)?" at bounding box center [162, 181] width 293 height 16
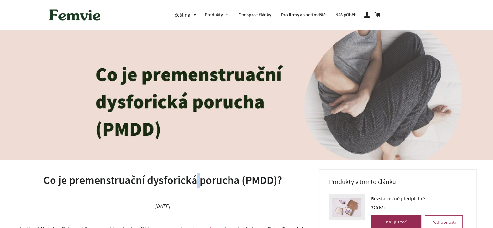
click at [197, 183] on h1 "Co je premenstruační dysforická porucha (PMDD)?" at bounding box center [162, 181] width 293 height 16
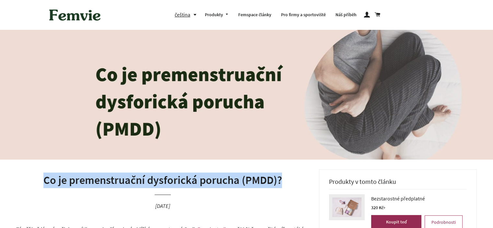
click at [197, 183] on h1 "Co je premenstruační dysforická porucha (PMDD)?" at bounding box center [162, 181] width 293 height 16
click at [280, 183] on h1 "Co je premenstruační dysforická porucha (PMDD)?" at bounding box center [162, 181] width 293 height 16
drag, startPoint x: 288, startPoint y: 181, endPoint x: 45, endPoint y: 181, distance: 242.7
click at [45, 181] on h1 "Co je premenstruační dysforická porucha (PMDD)?" at bounding box center [162, 181] width 293 height 16
click at [97, 182] on h1 "Co je premenstruační dysforická porucha (PMDD)?" at bounding box center [162, 181] width 293 height 16
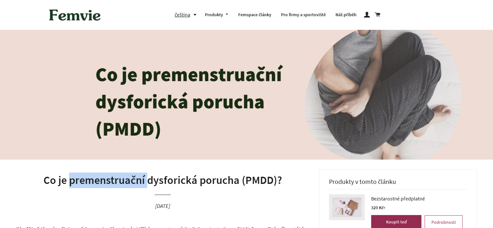
click at [97, 182] on h1 "Co je premenstruační dysforická porucha (PMDD)?" at bounding box center [162, 181] width 293 height 16
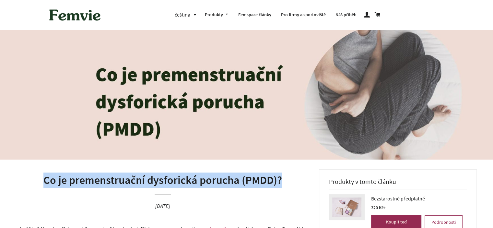
drag, startPoint x: 97, startPoint y: 182, endPoint x: 269, endPoint y: 183, distance: 171.6
click at [98, 182] on h1 "Co je premenstruační dysforická porucha (PMDD)?" at bounding box center [162, 181] width 293 height 16
click at [271, 183] on h1 "Co je premenstruační dysforická porucha (PMDD)?" at bounding box center [162, 181] width 293 height 16
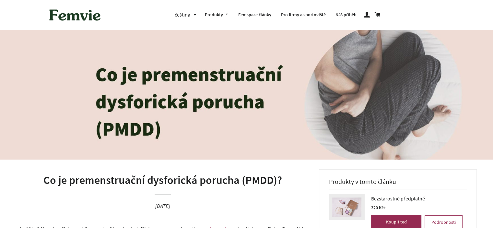
click at [130, 176] on h1 "Co je premenstruační dysforická porucha (PMDD)?" at bounding box center [162, 181] width 293 height 16
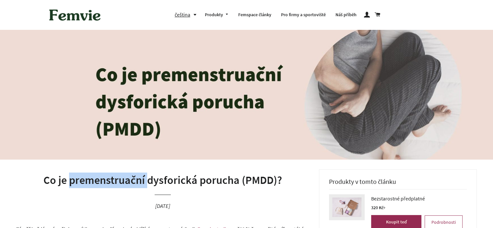
click at [130, 176] on h1 "Co je premenstruační dysforická porucha (PMDD)?" at bounding box center [162, 181] width 293 height 16
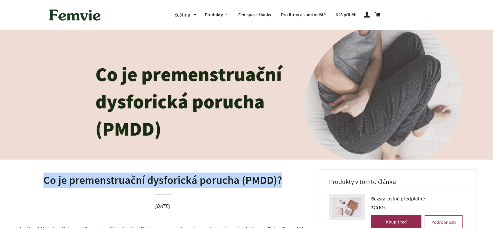
click at [130, 176] on h1 "Co je premenstruační dysforická porucha (PMDD)?" at bounding box center [162, 181] width 293 height 16
click at [233, 177] on h1 "Co je premenstruační dysforická porucha (PMDD)?" at bounding box center [162, 181] width 293 height 16
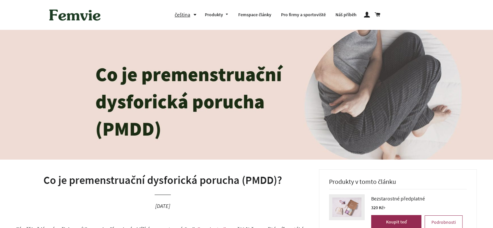
click at [286, 179] on h1 "Co je premenstruační dysforická porucha (PMDD)?" at bounding box center [162, 181] width 293 height 16
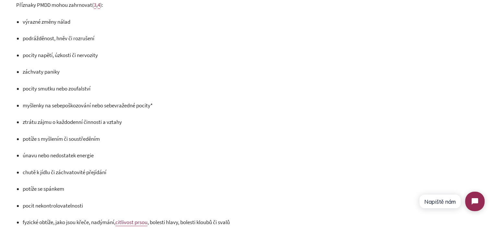
scroll to position [513, 0]
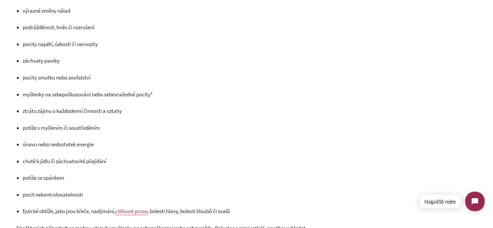
click at [90, 164] on span "chutě k jídlu či záchvatovité přejídání" at bounding box center [65, 161] width 84 height 7
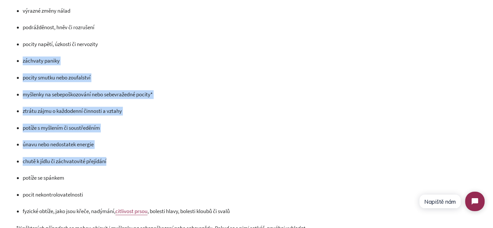
drag, startPoint x: 90, startPoint y: 164, endPoint x: 61, endPoint y: 62, distance: 105.7
click at [61, 62] on ul "výrazné změny nálad podrážděnost, hněv či rozrušení pocity napětí, úzkosti či n…" at bounding box center [166, 110] width 287 height 209
click at [56, 61] on span "záchvaty paniky" at bounding box center [41, 60] width 37 height 7
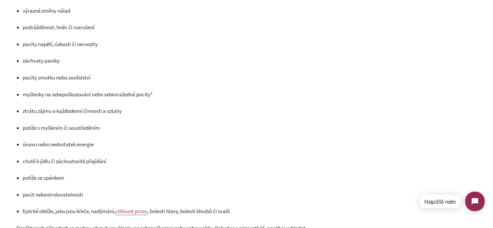
click at [56, 61] on span "záchvaty paniky" at bounding box center [41, 60] width 37 height 7
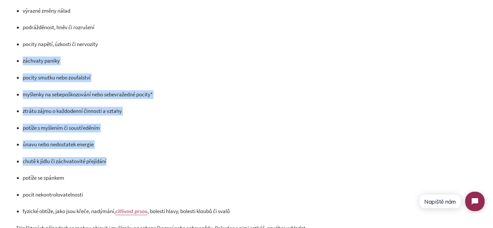
drag, startPoint x: 56, startPoint y: 61, endPoint x: 101, endPoint y: 160, distance: 108.1
click at [101, 160] on ul "výrazné změny nálad podrážděnost, hněv či rozrušení pocity napětí, úzkosti či n…" at bounding box center [166, 110] width 287 height 209
click at [101, 160] on span "chutě k jídlu či záchvatovité přejídání" at bounding box center [65, 161] width 84 height 7
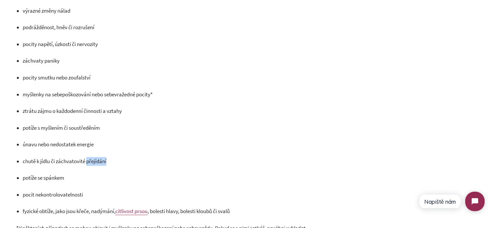
click at [101, 160] on span "chutě k jídlu či záchvatovité přejídání" at bounding box center [65, 161] width 84 height 7
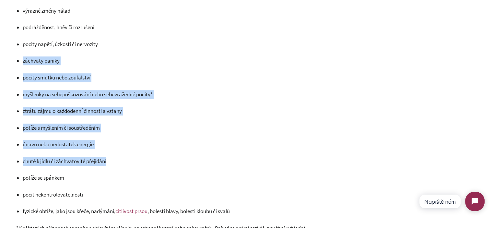
drag, startPoint x: 101, startPoint y: 160, endPoint x: 60, endPoint y: 65, distance: 103.9
click at [60, 65] on ul "výrazné změny nálad podrážděnost, hněv či rozrušení pocity napětí, úzkosti či n…" at bounding box center [166, 110] width 287 height 209
click at [60, 65] on p "záchvaty paniky" at bounding box center [166, 60] width 287 height 9
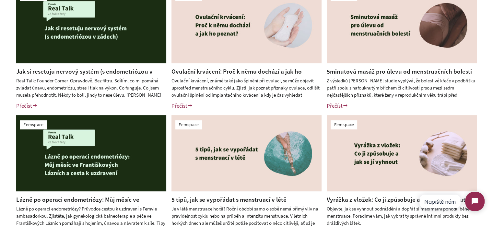
scroll to position [195, 0]
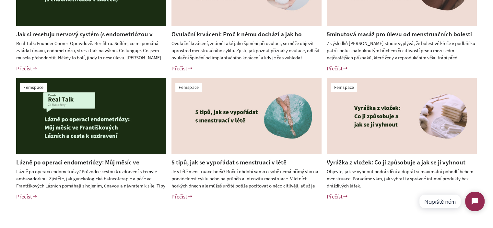
click at [0, 118] on div "Femspace Jak si resetuju nervový systém (s endometriózou v zádech)? Přečíst Ští…" at bounding box center [246, 75] width 493 height 284
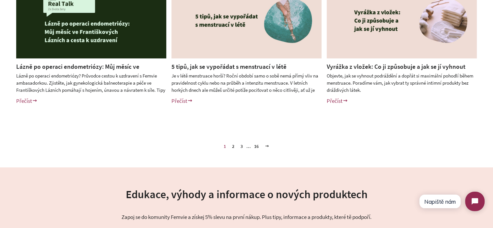
scroll to position [324, 0]
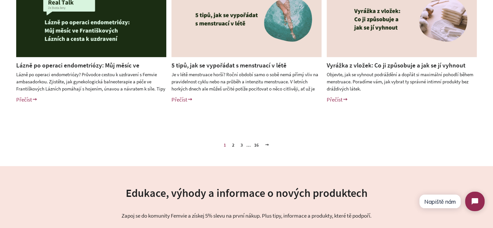
click at [233, 145] on link "2" at bounding box center [233, 145] width 7 height 10
